Goal: Find specific page/section: Find specific page/section

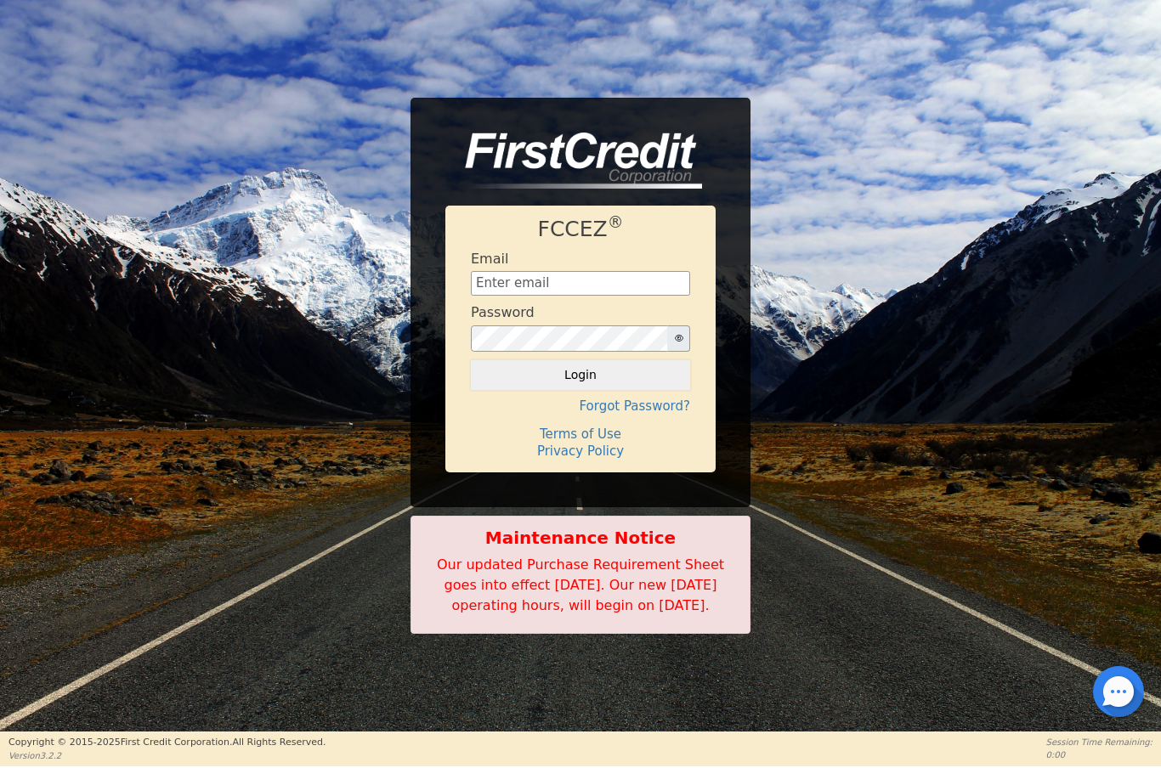
click at [571, 271] on input "text" at bounding box center [580, 283] width 219 height 25
type input "[EMAIL_ADDRESS][DOMAIN_NAME]"
click at [622, 369] on button "Login" at bounding box center [580, 374] width 219 height 29
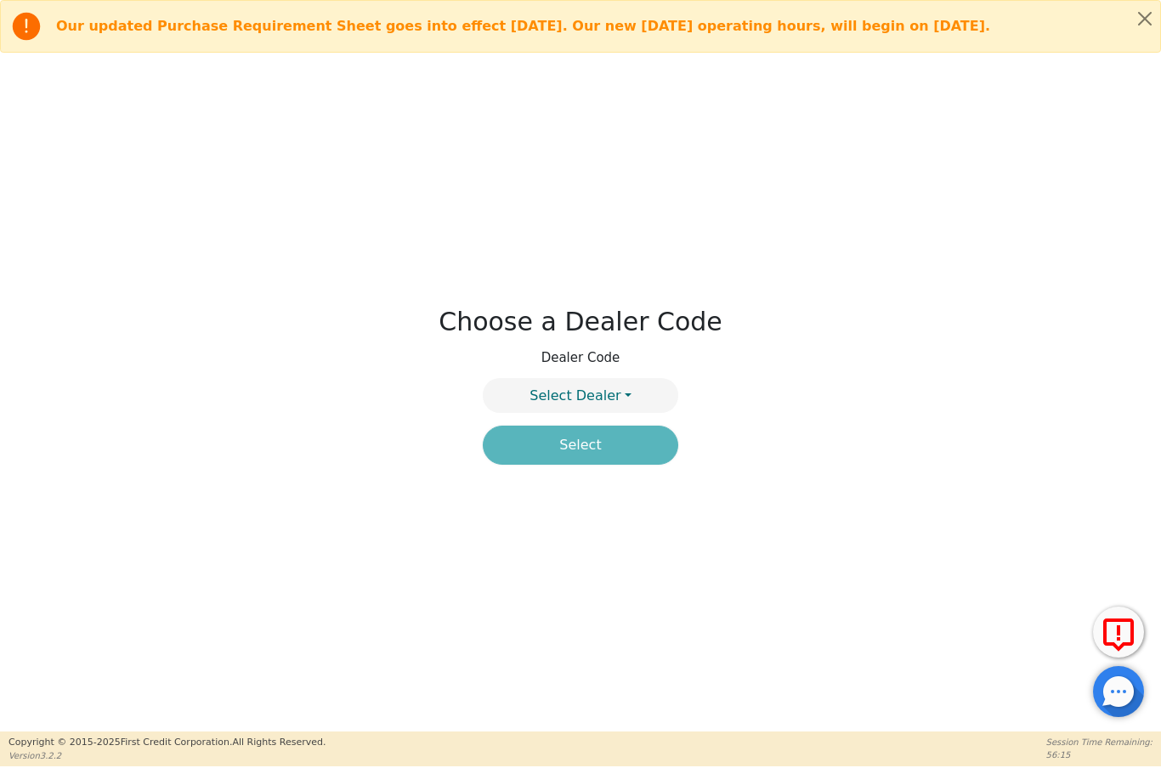
click at [902, 504] on div "Choose a Dealer Code Dealer Code Select Dealer Select" at bounding box center [580, 392] width 1161 height 679
click at [634, 392] on button "Select Dealer" at bounding box center [580, 395] width 195 height 35
click at [621, 433] on link "4394A" at bounding box center [581, 436] width 194 height 23
click at [634, 456] on button "Select" at bounding box center [580, 445] width 195 height 39
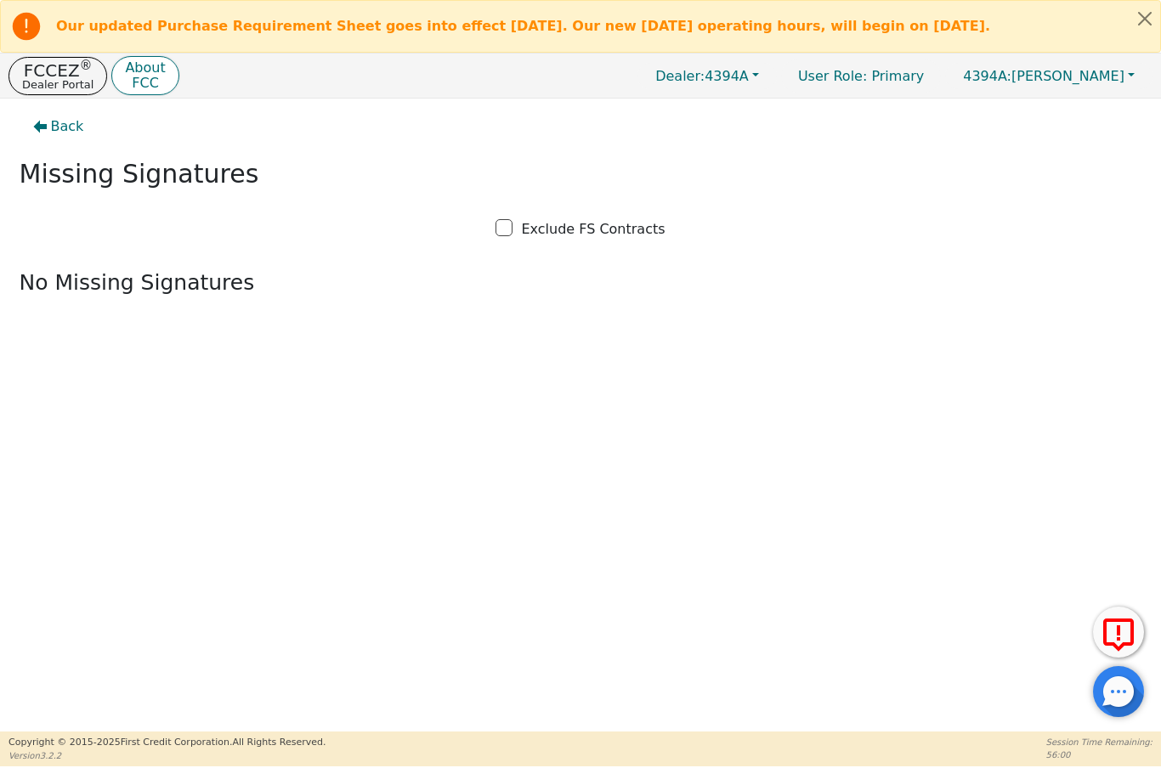
click at [56, 87] on p "Dealer Portal" at bounding box center [57, 84] width 71 height 11
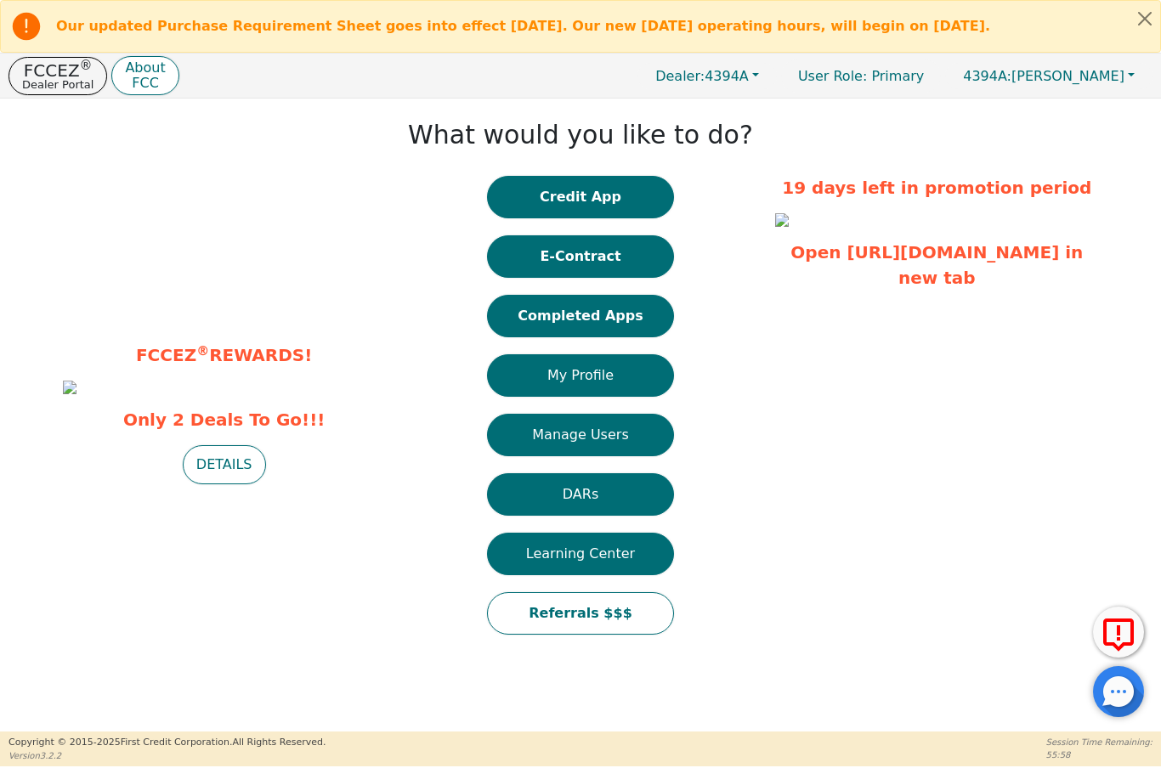
click at [617, 316] on button "Completed Apps" at bounding box center [580, 316] width 187 height 42
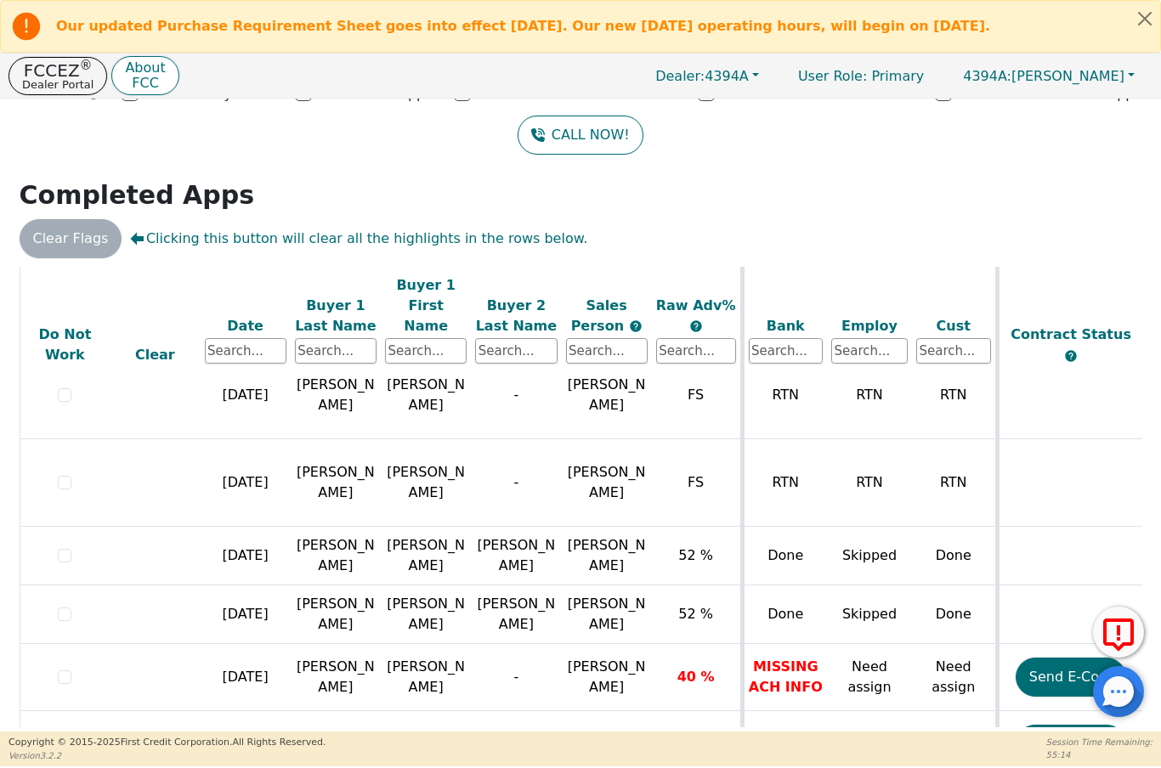
scroll to position [457, 0]
